Goal: Task Accomplishment & Management: Use online tool/utility

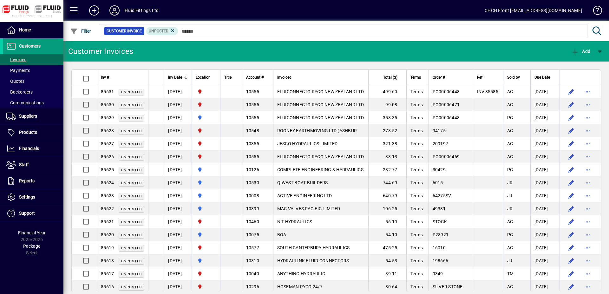
click at [320, 91] on span "FLUICONNECTO RYCO NEW ZEALAND LTD" at bounding box center [320, 91] width 87 height 5
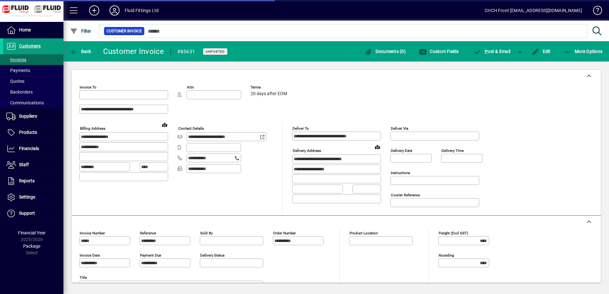
type input "**********"
type input "*********"
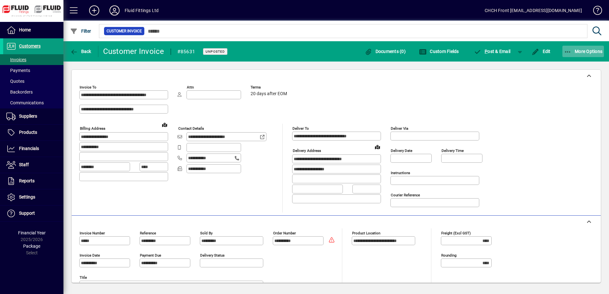
click at [564, 51] on icon "button" at bounding box center [568, 52] width 8 height 6
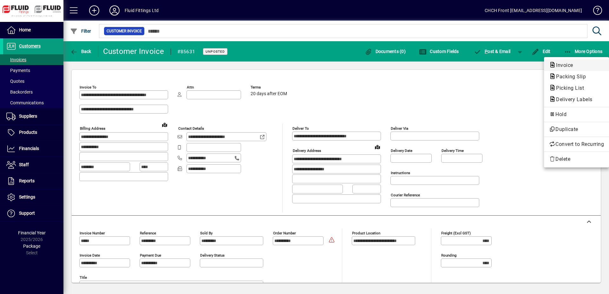
click at [555, 64] on span "Invoice" at bounding box center [562, 65] width 27 height 6
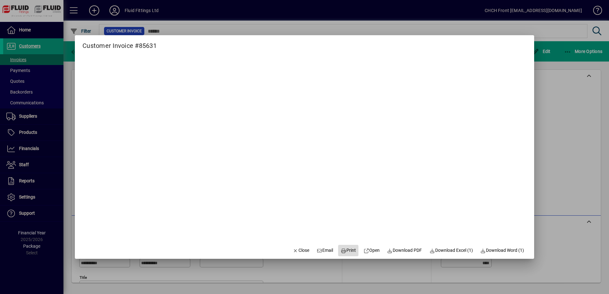
click at [343, 248] on span "Print" at bounding box center [348, 250] width 15 height 7
click at [296, 249] on span "Close" at bounding box center [301, 250] width 16 height 7
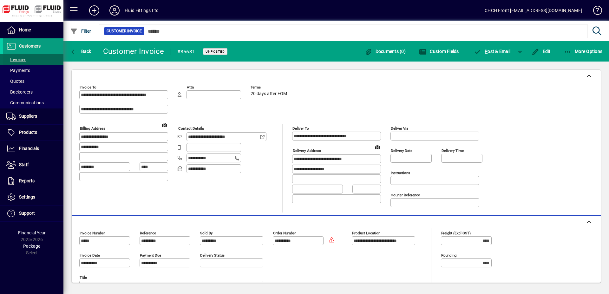
click at [22, 59] on span "Invoices" at bounding box center [16, 59] width 20 height 5
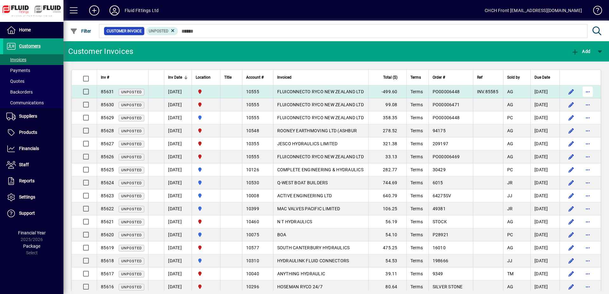
click at [586, 92] on span "button" at bounding box center [587, 91] width 15 height 15
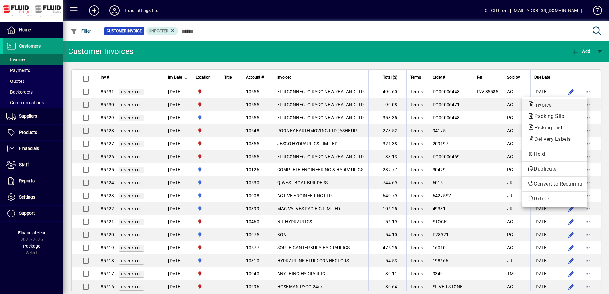
click at [560, 105] on span "Invoice" at bounding box center [554, 105] width 55 height 8
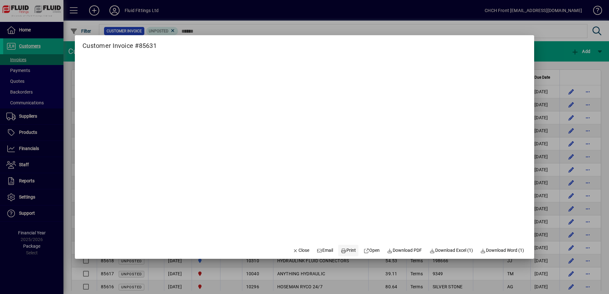
click at [345, 249] on span "Print" at bounding box center [348, 250] width 15 height 7
drag, startPoint x: 291, startPoint y: 245, endPoint x: 200, endPoint y: 3, distance: 258.8
click at [292, 244] on span "button" at bounding box center [301, 250] width 22 height 15
